Goal: Information Seeking & Learning: Compare options

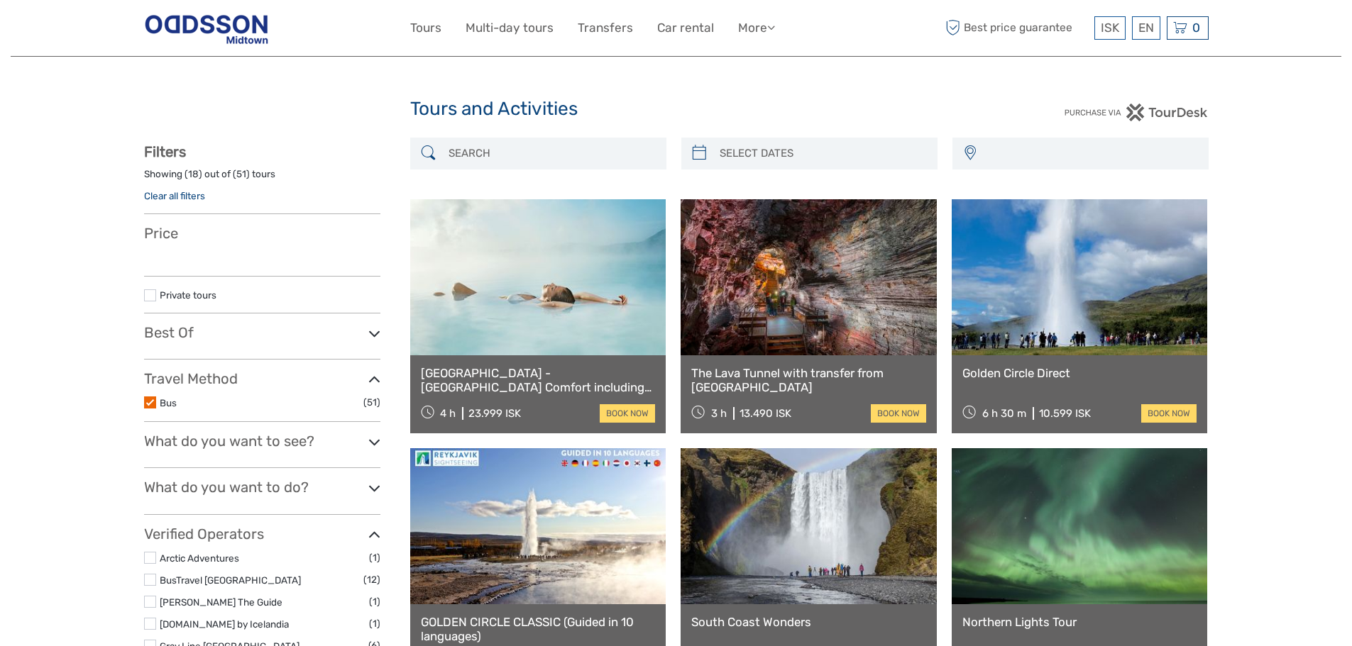
select select
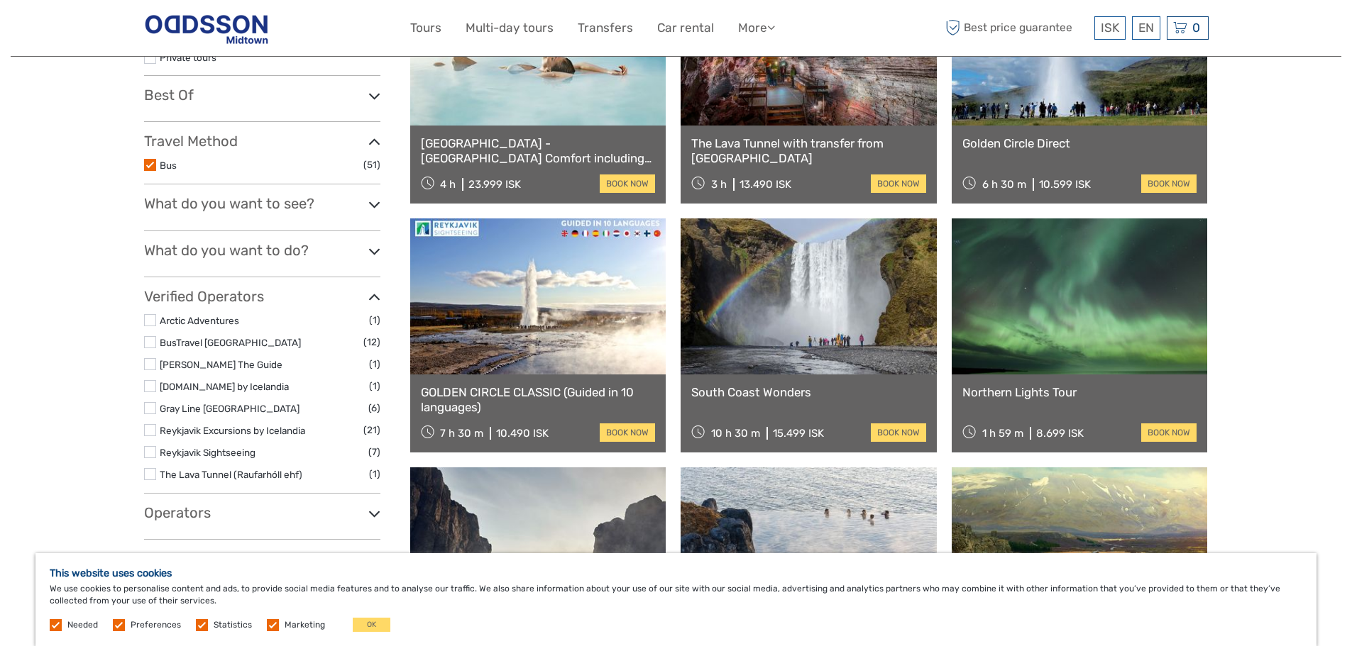
scroll to position [284, 0]
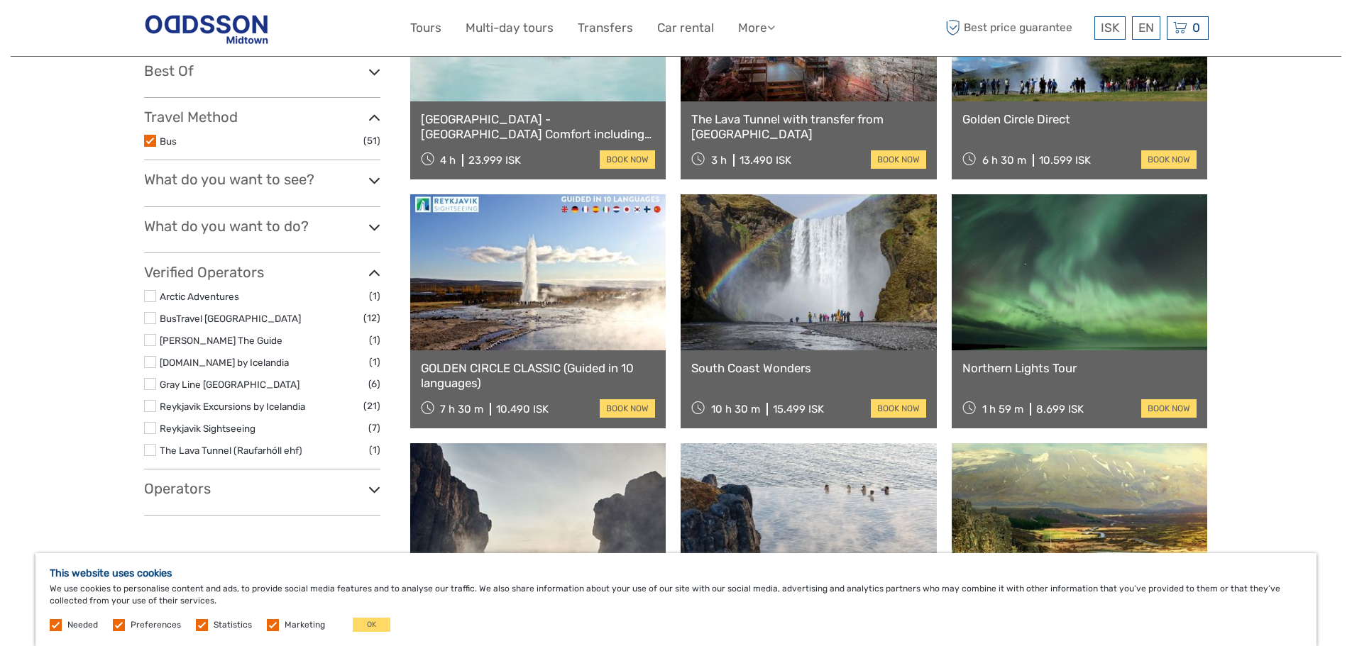
click at [573, 343] on link at bounding box center [538, 272] width 256 height 156
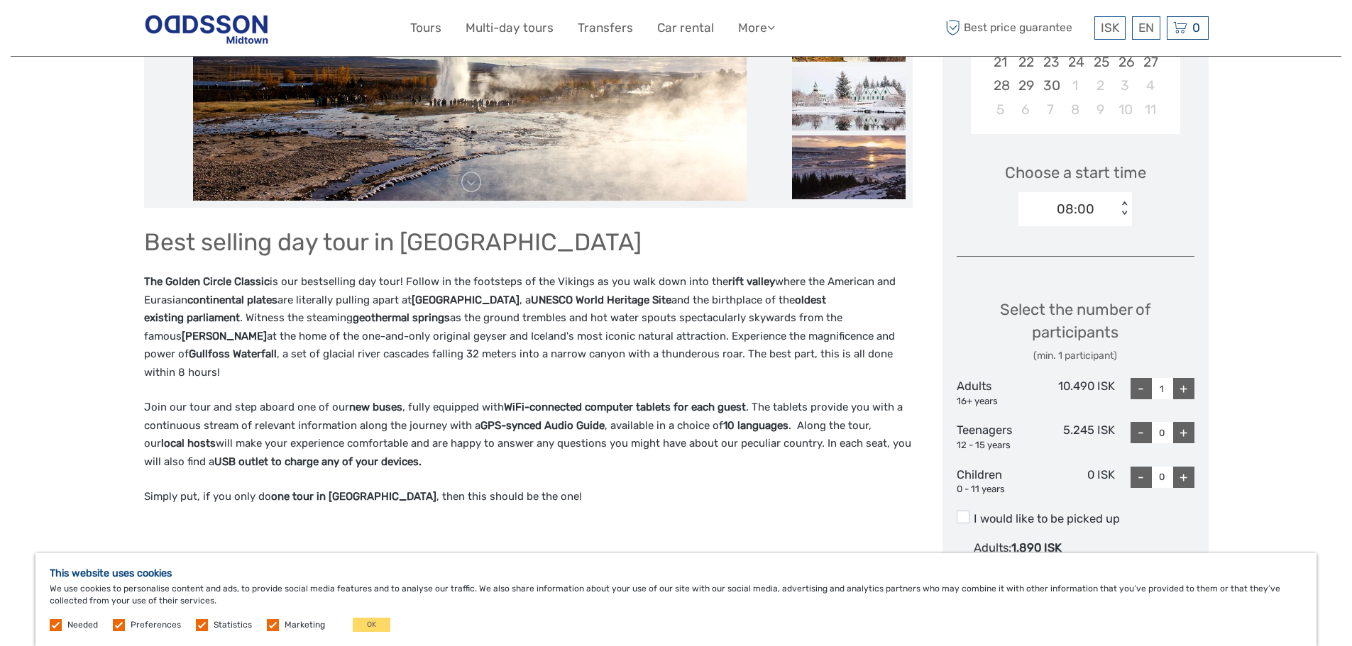
scroll to position [355, 0]
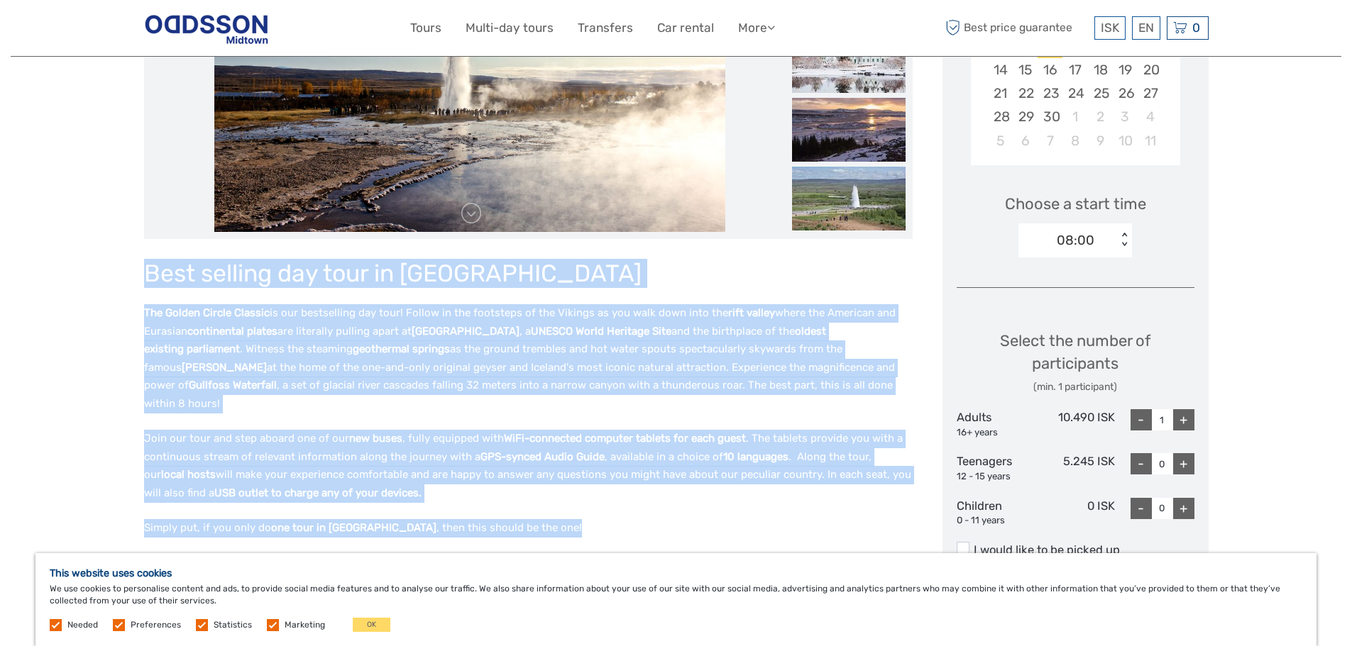
drag, startPoint x: 150, startPoint y: 269, endPoint x: 796, endPoint y: 521, distance: 693.1
click at [796, 521] on div "Best selling day tour in Iceland The Golden Circle Classic is our bestselling d…" at bounding box center [528, 419] width 768 height 332
copy div "Best selling day tour in Iceland The Golden Circle Classic is our bestselling d…"
click at [758, 285] on h1 "Best selling day tour in Iceland" at bounding box center [528, 273] width 768 height 29
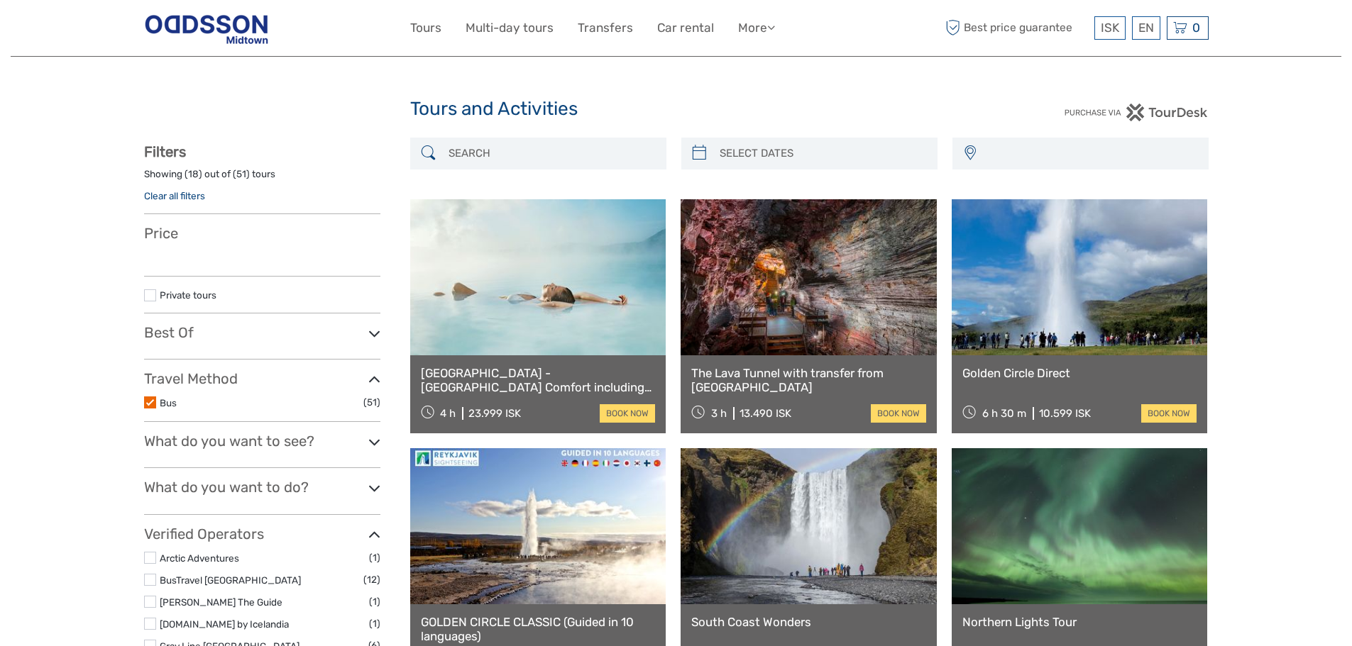
select select
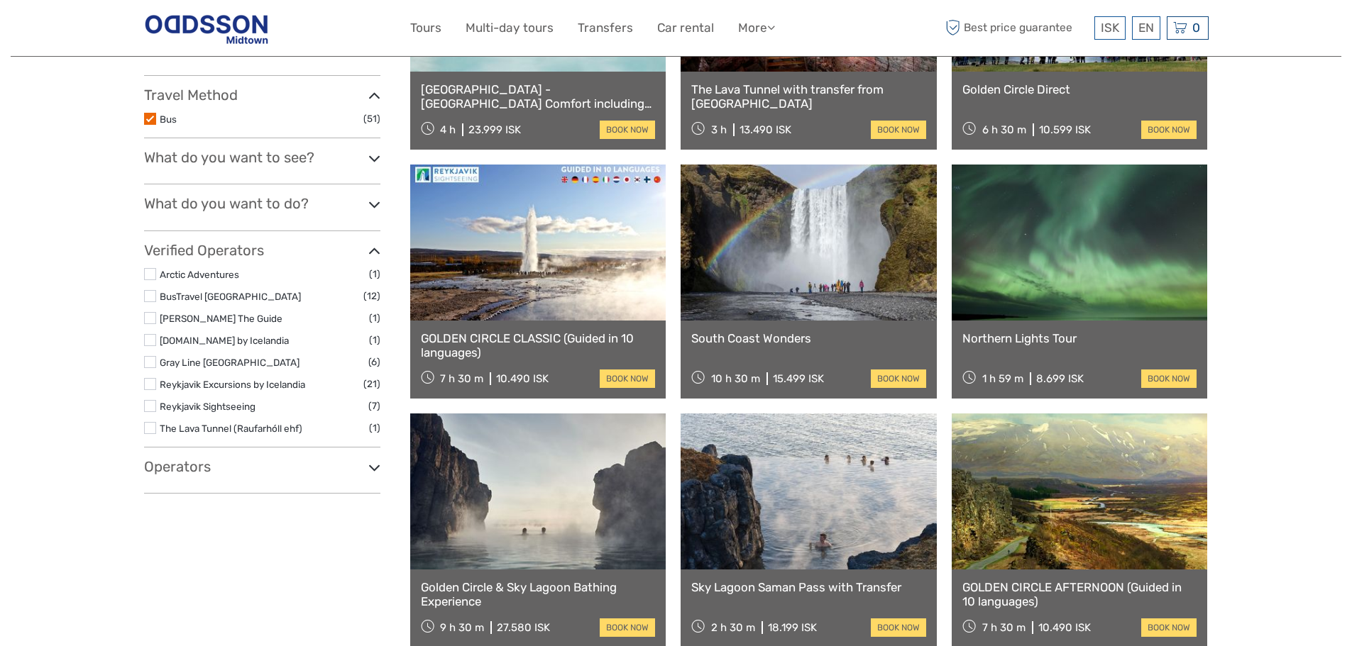
select select
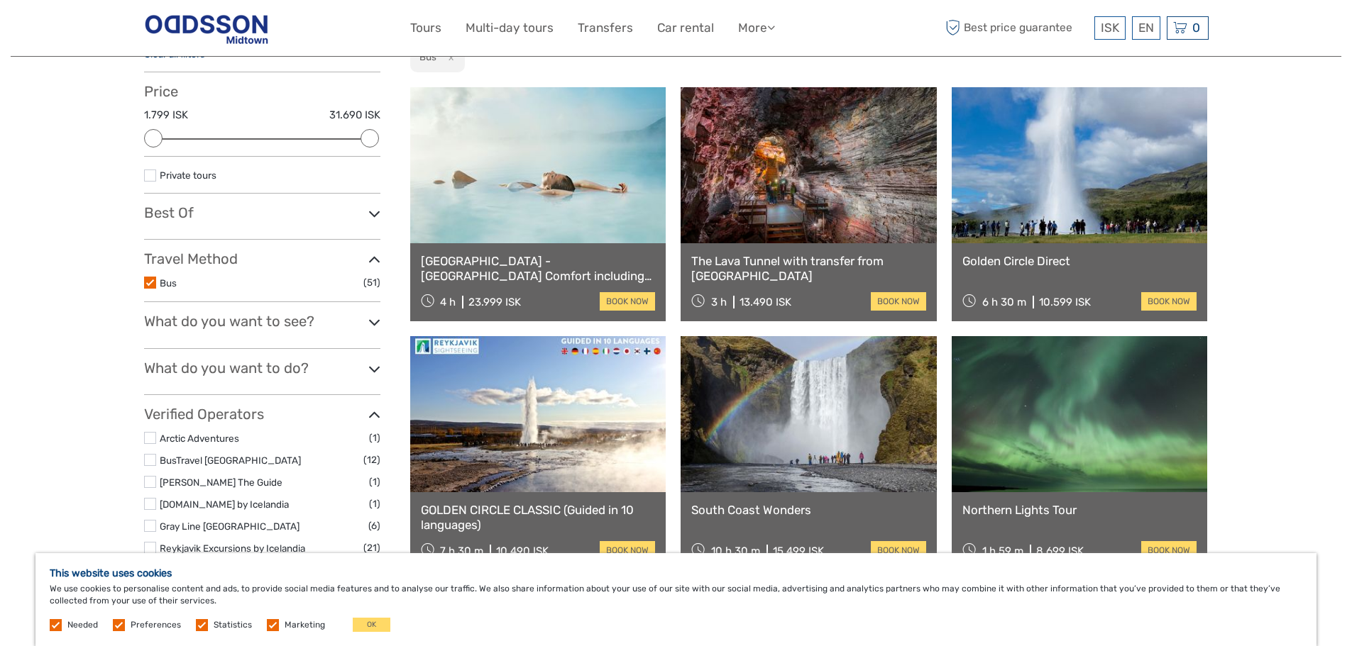
scroll to position [213, 0]
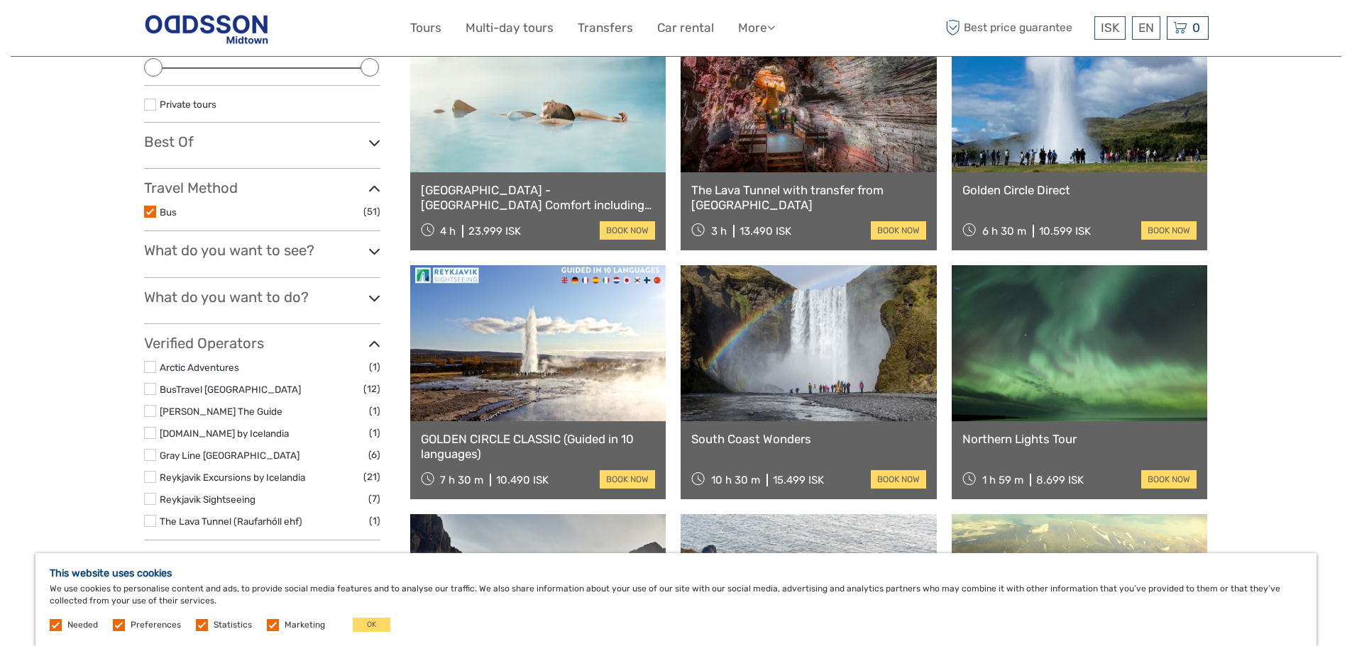
click at [1103, 137] on link at bounding box center [1080, 94] width 256 height 156
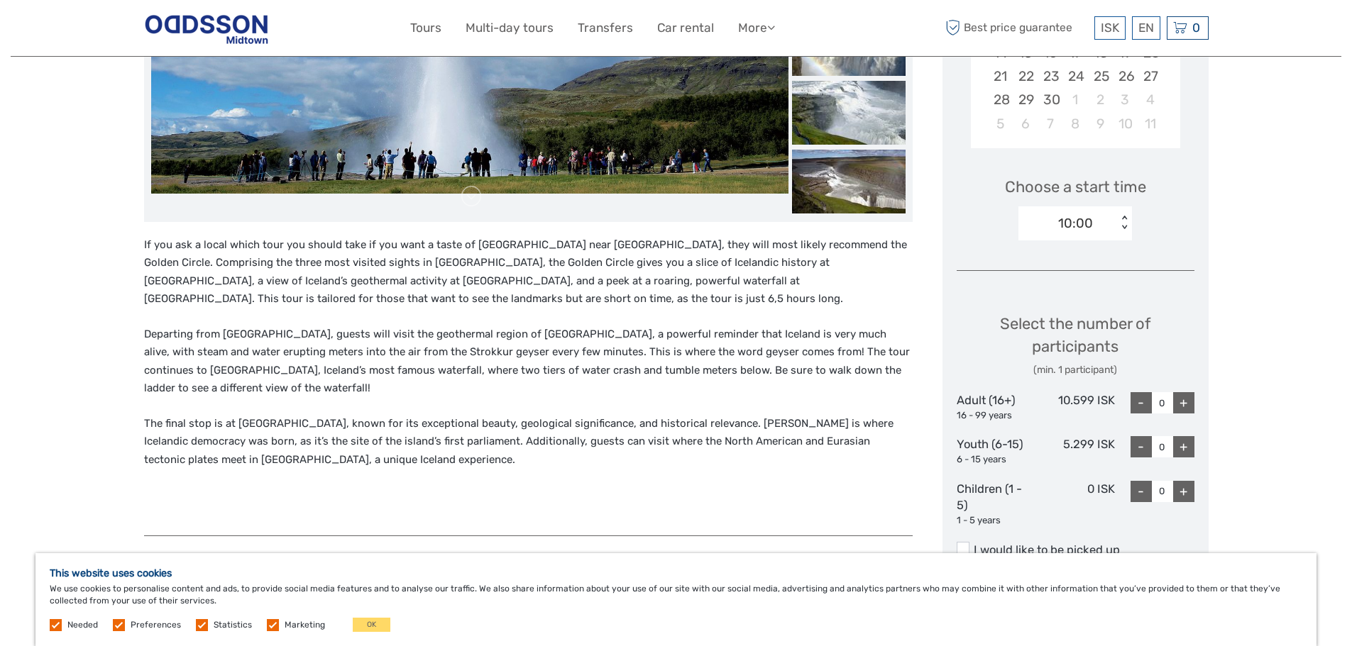
scroll to position [426, 0]
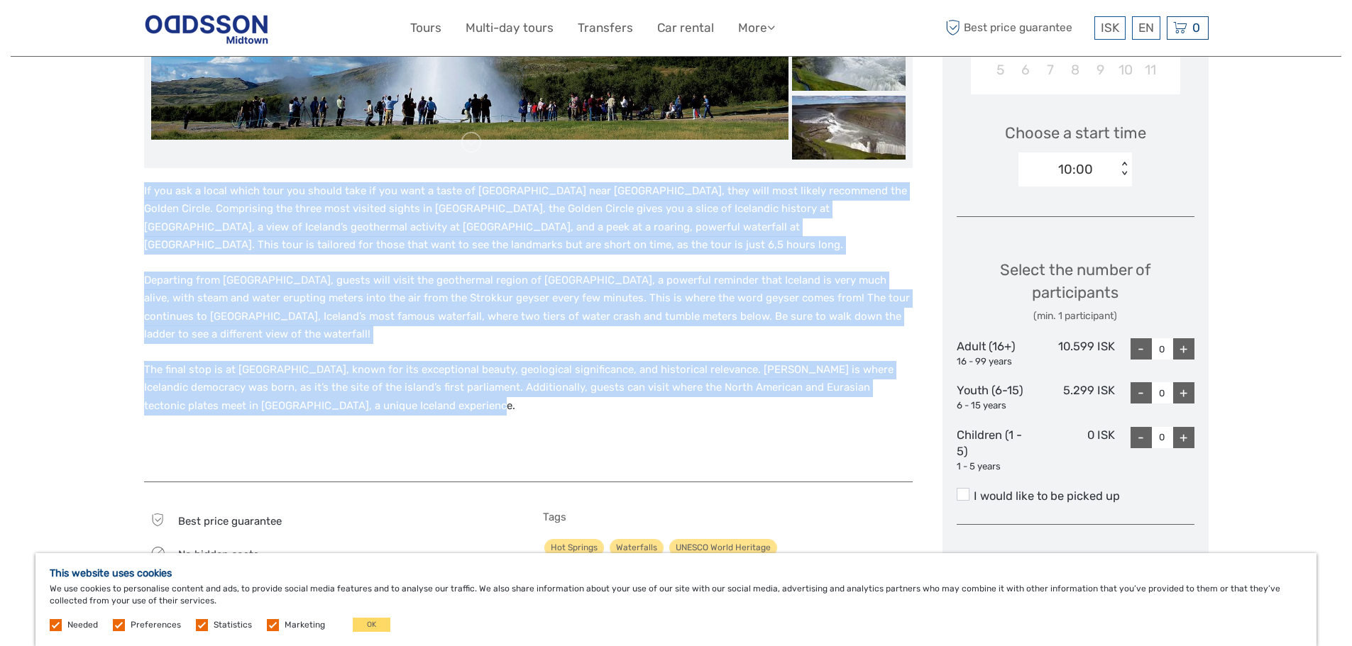
drag, startPoint x: 142, startPoint y: 189, endPoint x: 596, endPoint y: 390, distance: 496.5
click at [596, 390] on div "Region / Starts from: Capital Region Travel method: Bus Category: Golden Circle…" at bounding box center [676, 554] width 1330 height 1961
copy div "If you ask a local which tour you should take if you want a taste of Iceland ne…"
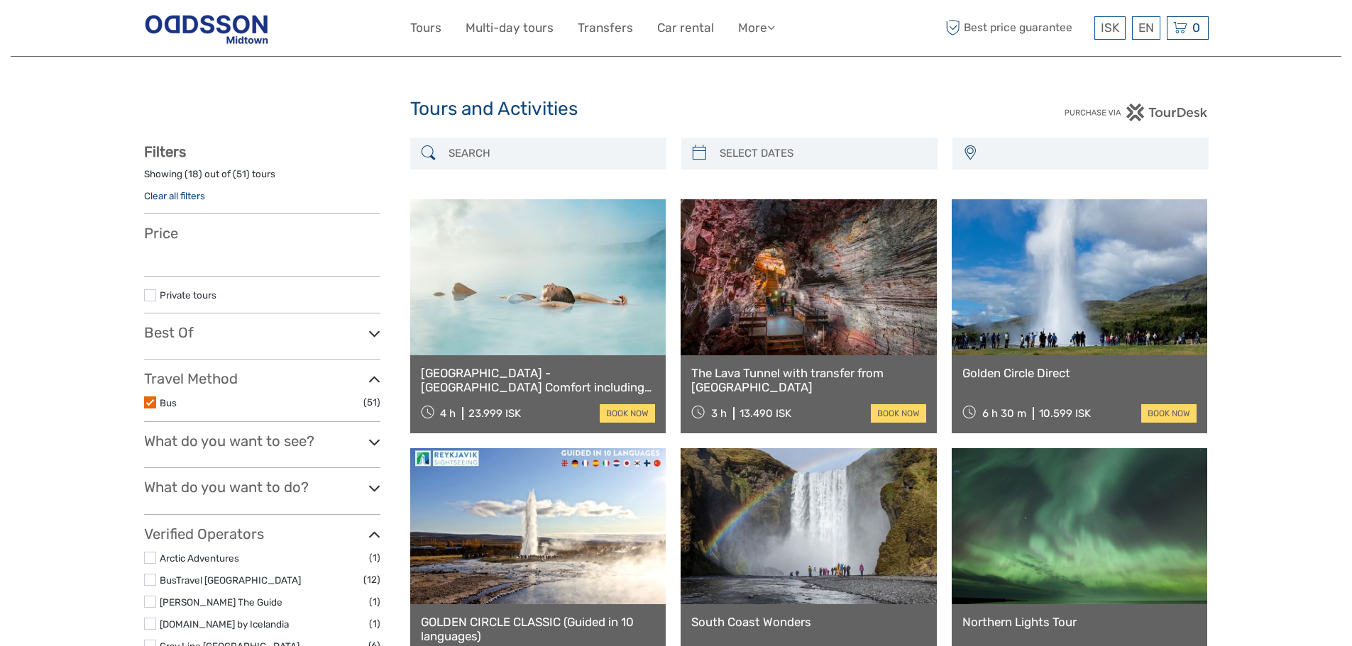
select select
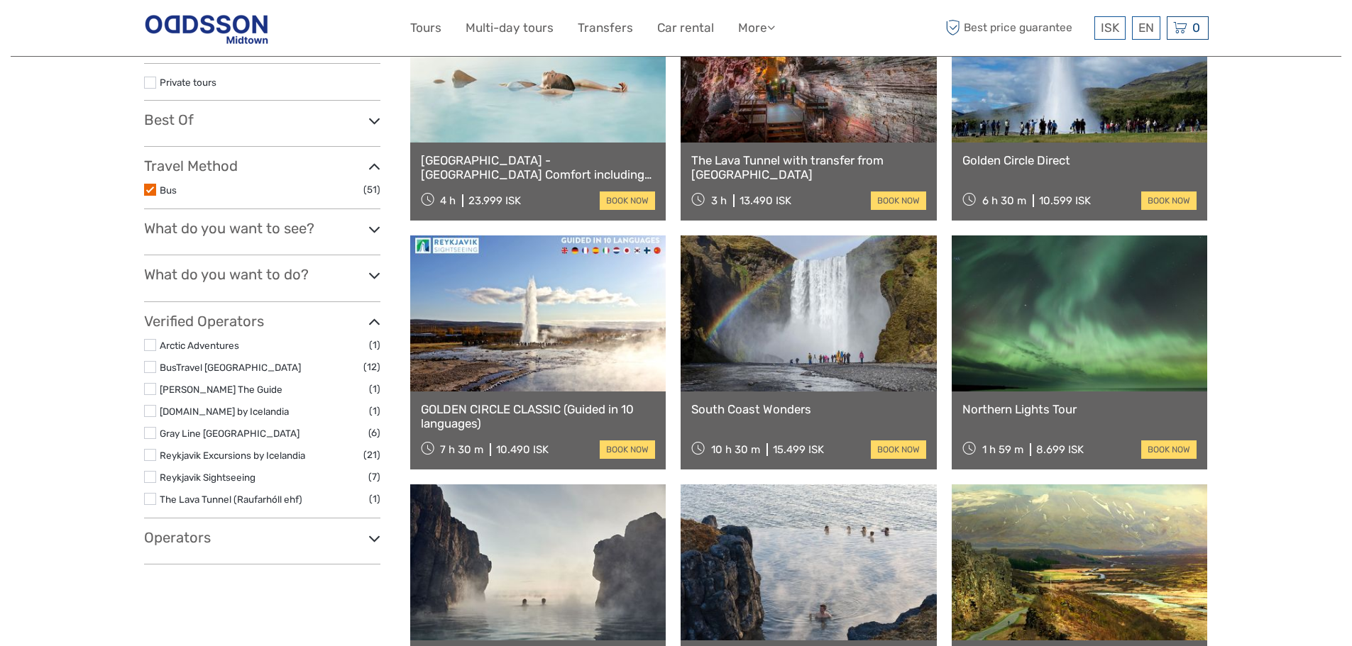
select select
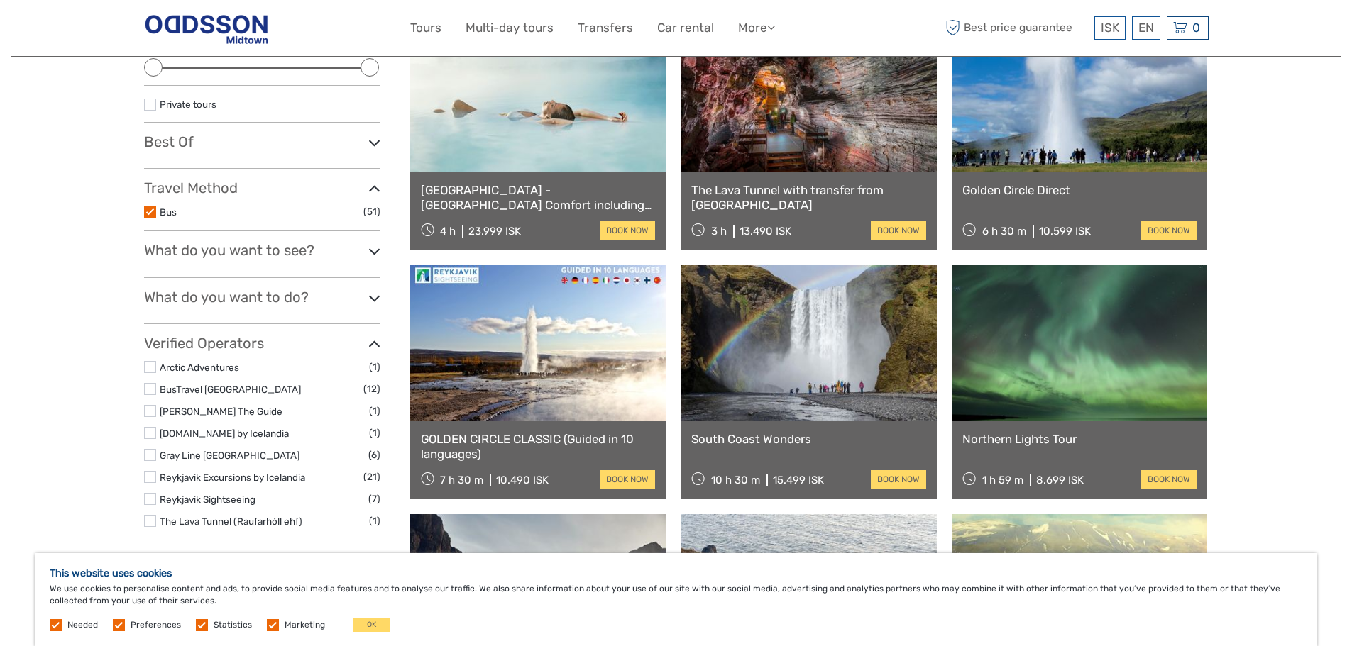
scroll to position [0, 0]
click at [847, 383] on link at bounding box center [808, 343] width 256 height 156
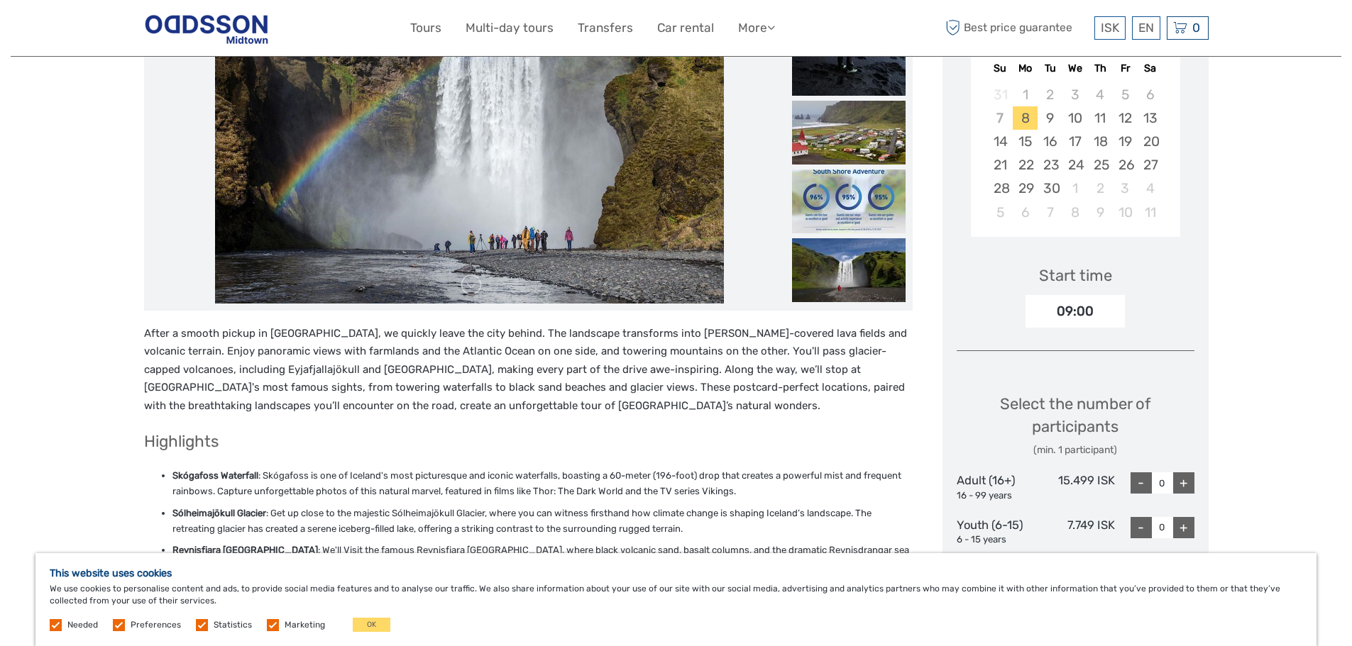
scroll to position [284, 0]
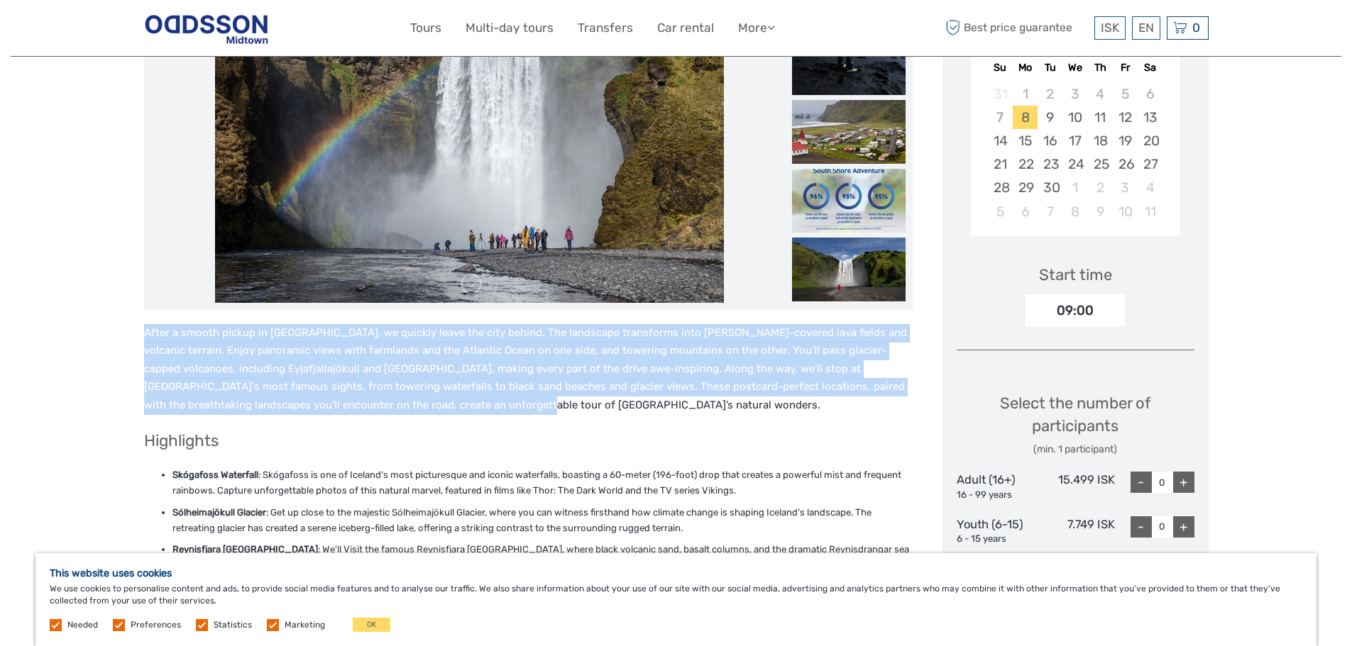
drag, startPoint x: 143, startPoint y: 330, endPoint x: 458, endPoint y: 410, distance: 325.8
copy p "After a smooth pickup in Reykjavík, we quickly leave the city behind. The lands…"
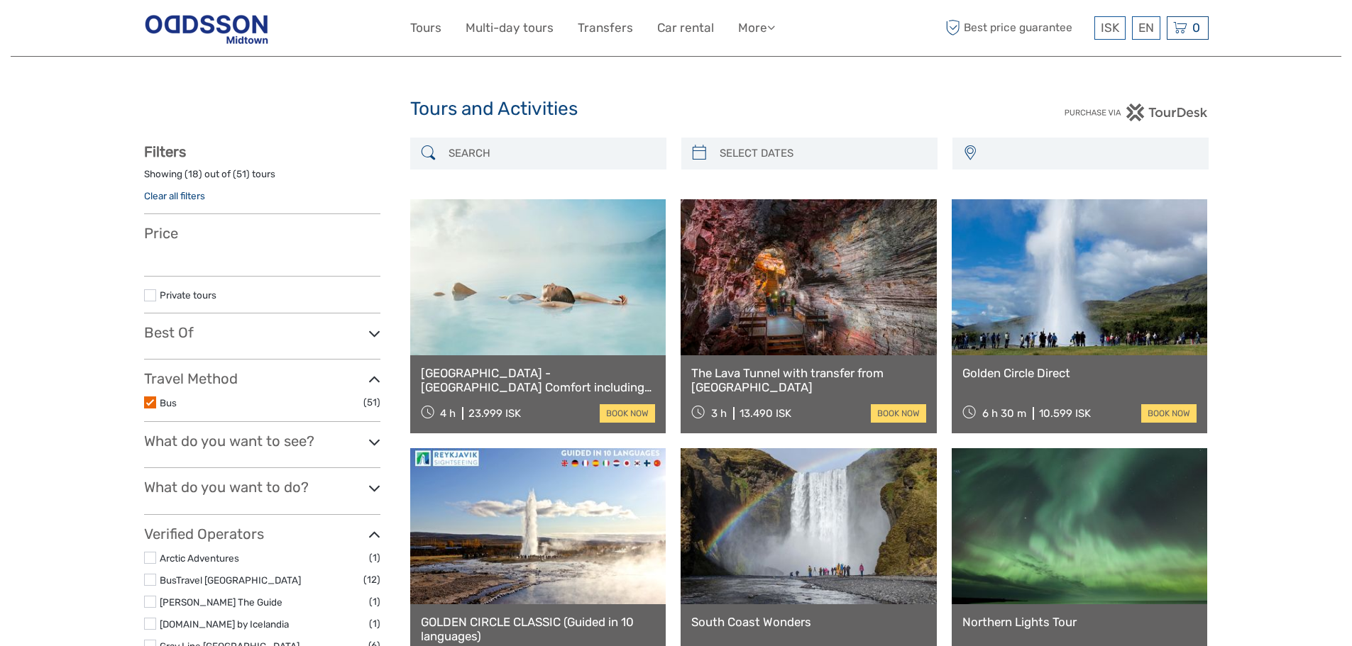
select select
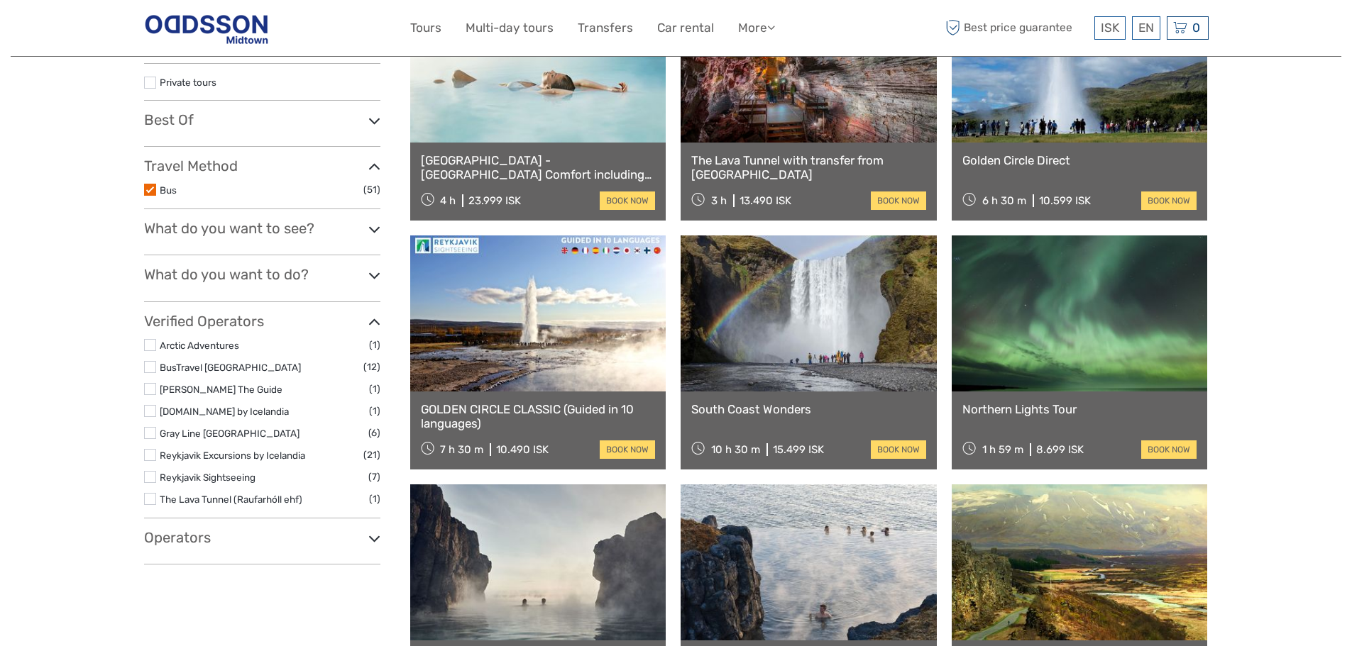
select select
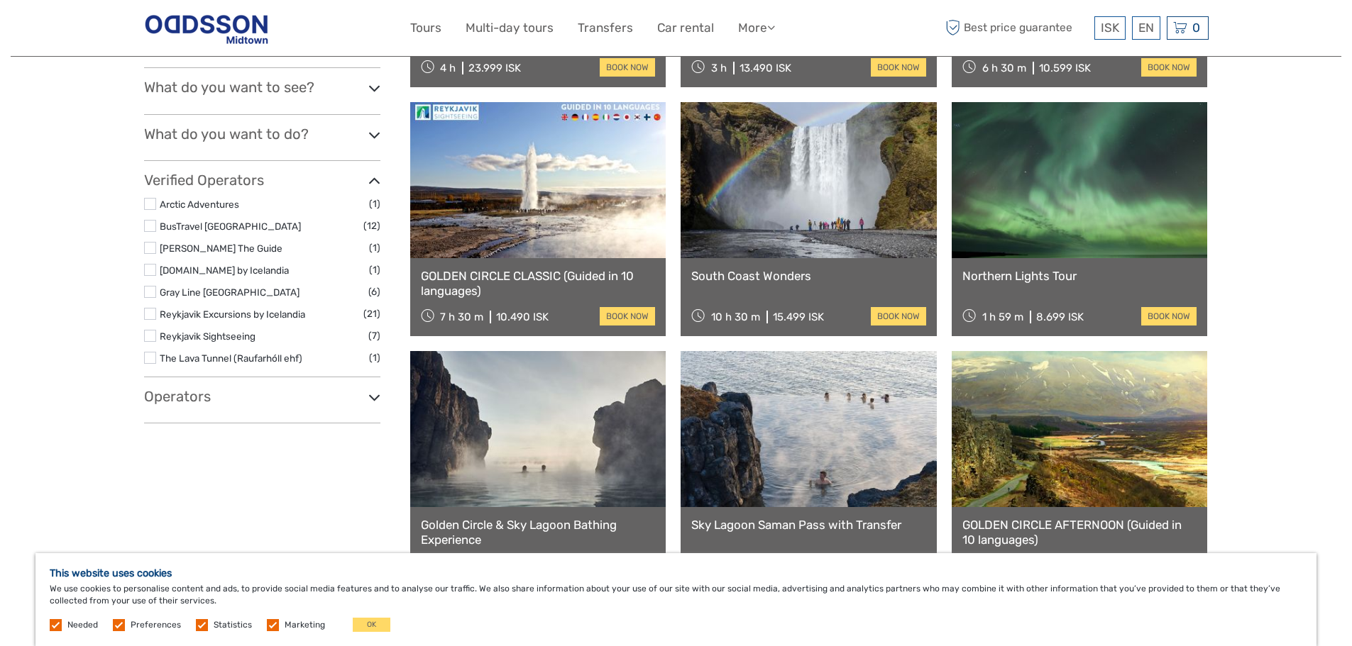
scroll to position [355, 0]
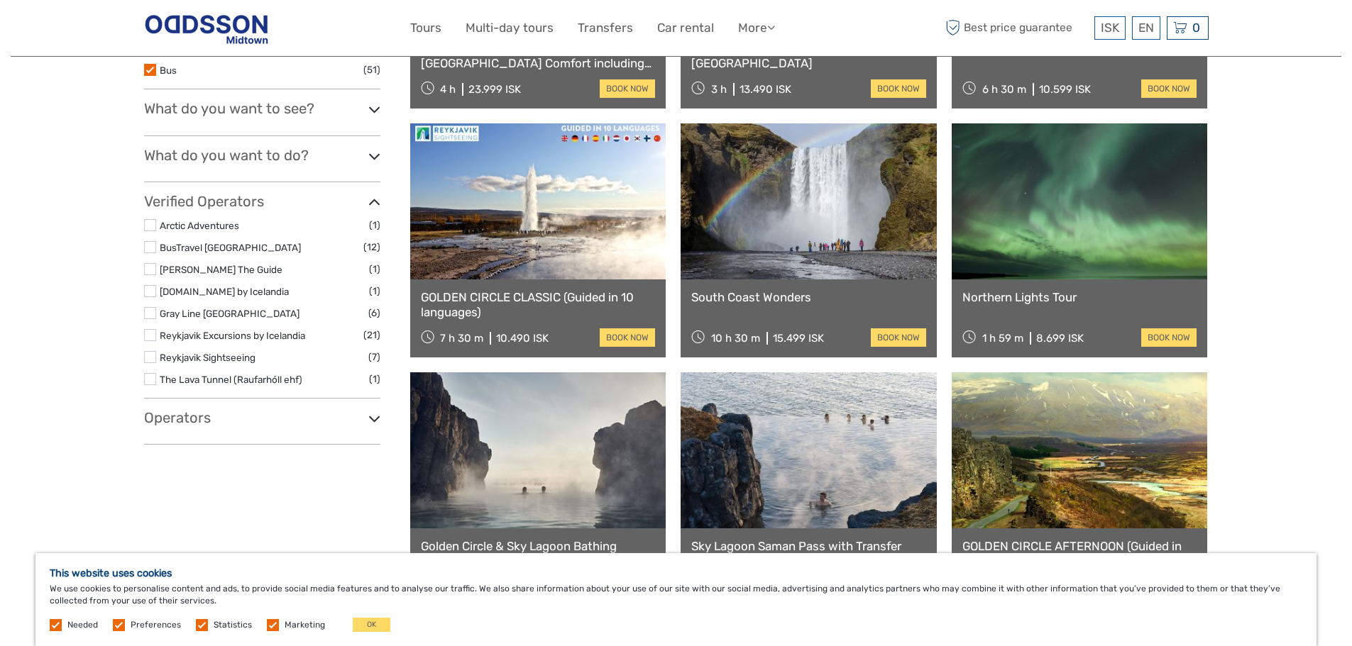
click at [1081, 228] on link at bounding box center [1080, 201] width 256 height 156
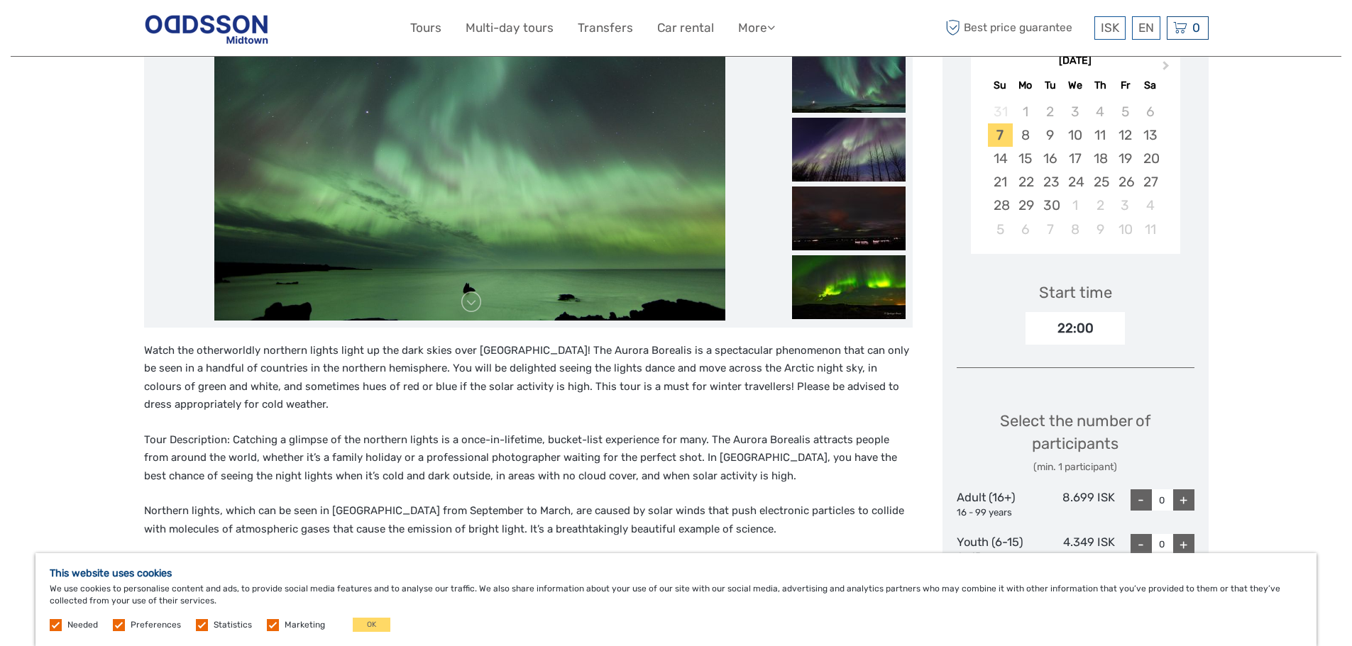
scroll to position [355, 0]
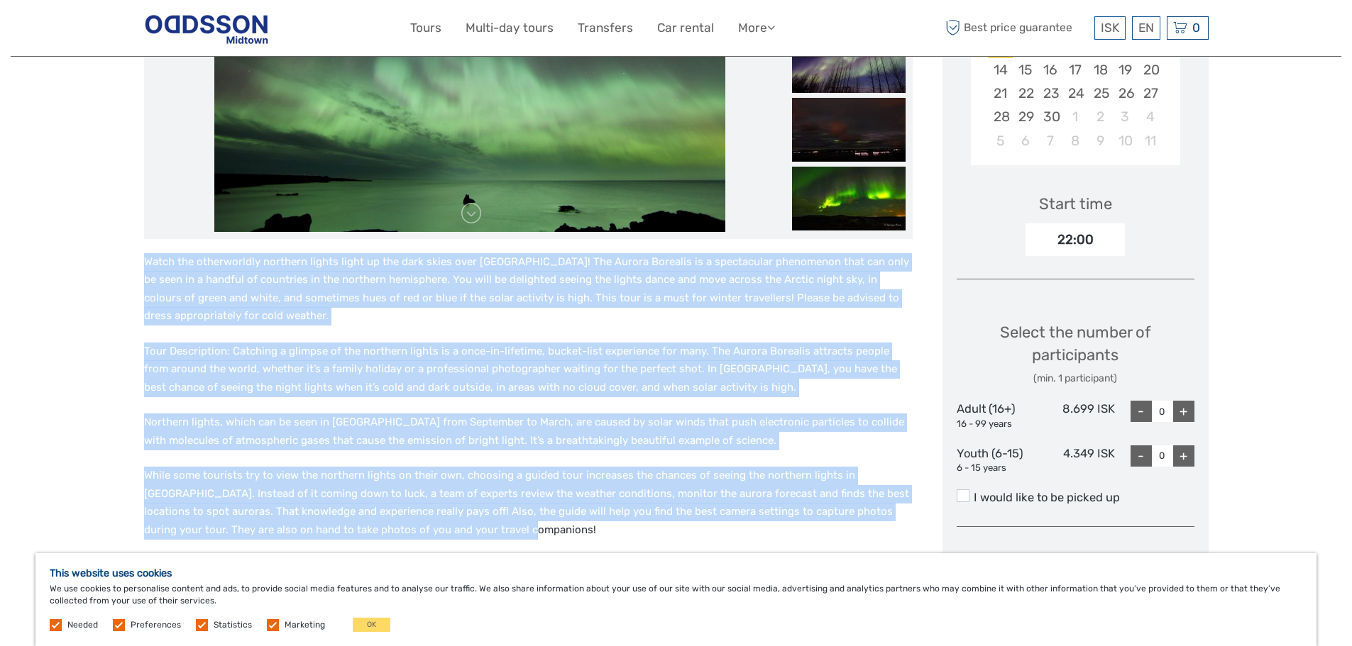
drag, startPoint x: 145, startPoint y: 261, endPoint x: 832, endPoint y: 536, distance: 740.0
click at [832, 536] on div "Watch the otherworldly northern lights light up the dark skies over [GEOGRAPHIC…" at bounding box center [528, 458] width 768 height 410
copy div "Lorem ips dolorsitamet consecte adipis elits do eiu temp incid utla Etdolorem! …"
